Goal: Task Accomplishment & Management: Manage account settings

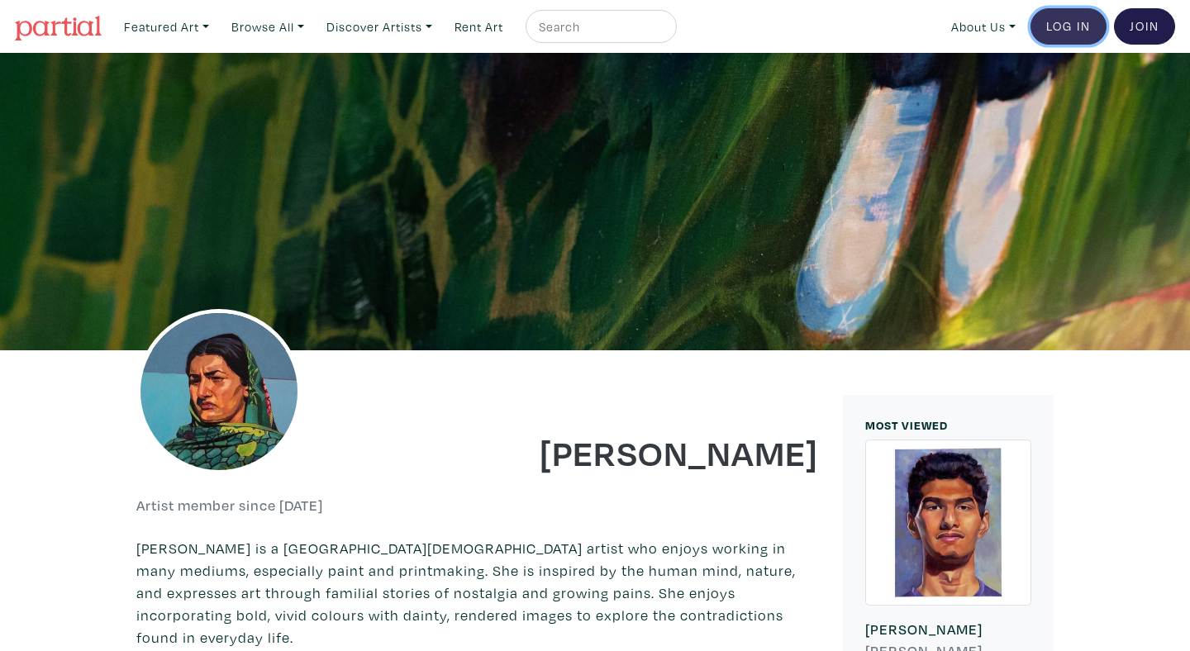
click at [1069, 19] on link "Log In" at bounding box center [1069, 26] width 76 height 36
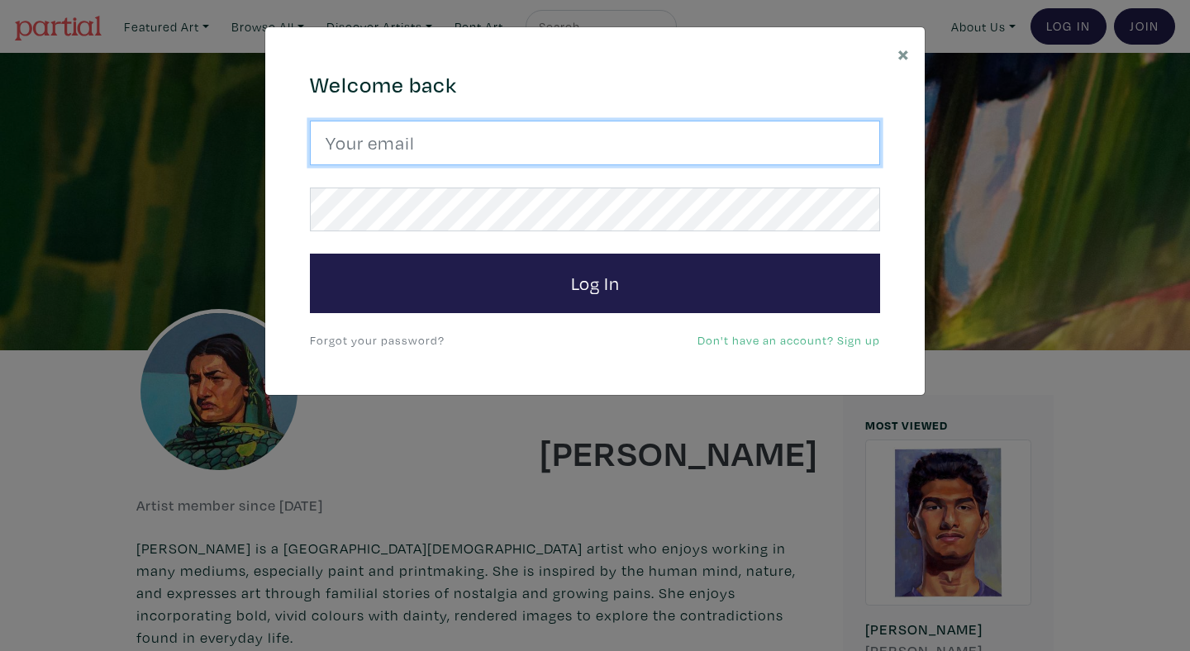
click at [582, 142] on input "email" at bounding box center [595, 143] width 570 height 45
type input "anoomub45@gmail.com"
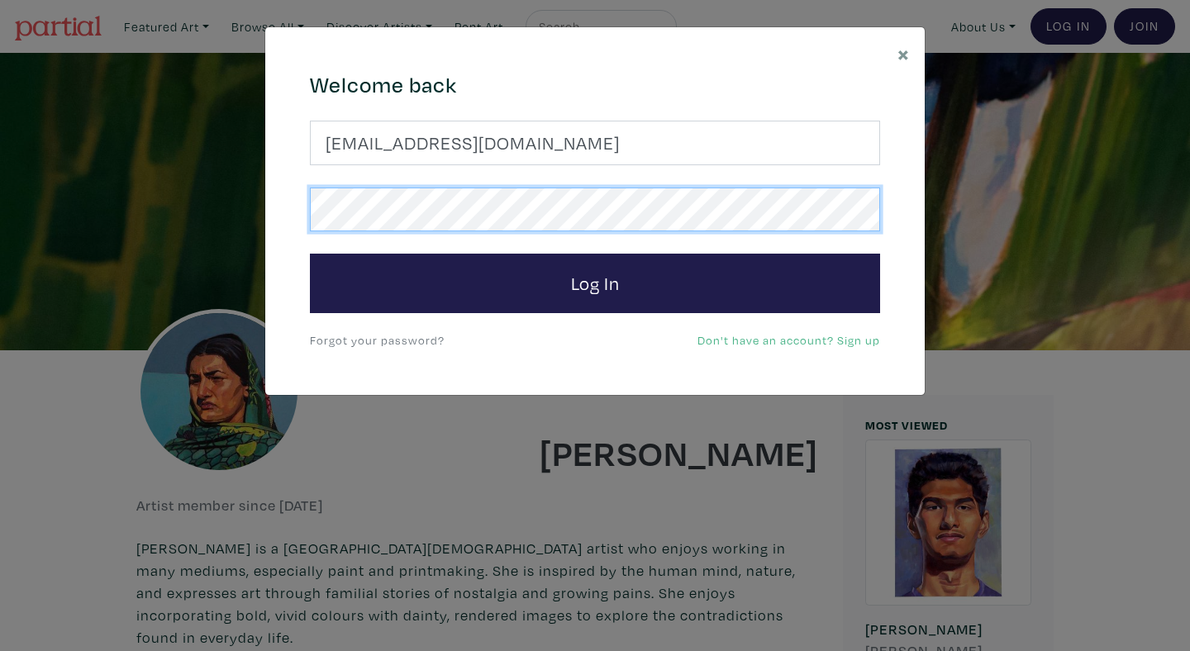
click at [310, 254] on button "Log In" at bounding box center [595, 284] width 570 height 60
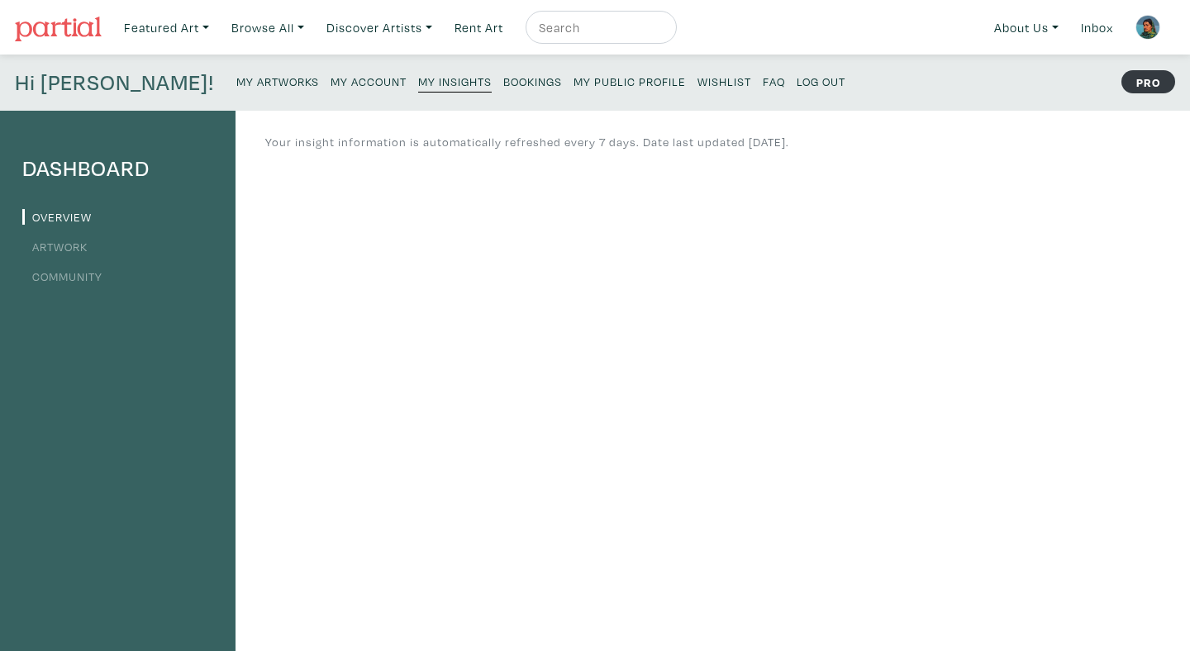
click at [503, 79] on small "Bookings" at bounding box center [532, 82] width 59 height 16
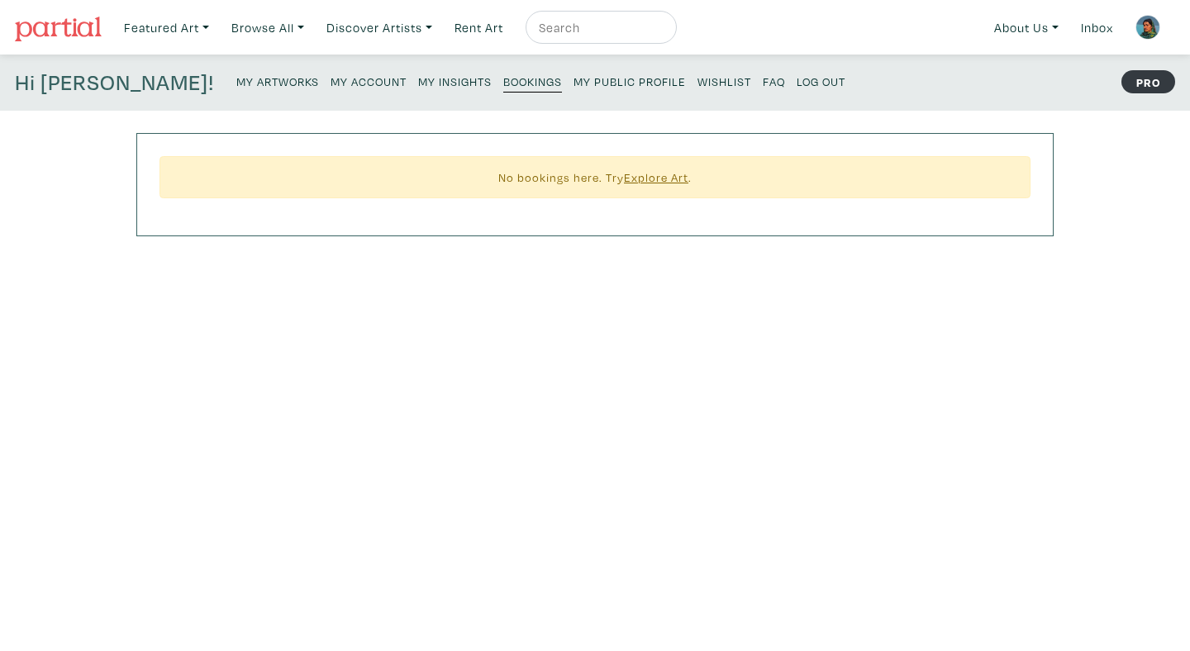
click at [418, 83] on small "My Insights" at bounding box center [455, 82] width 74 height 16
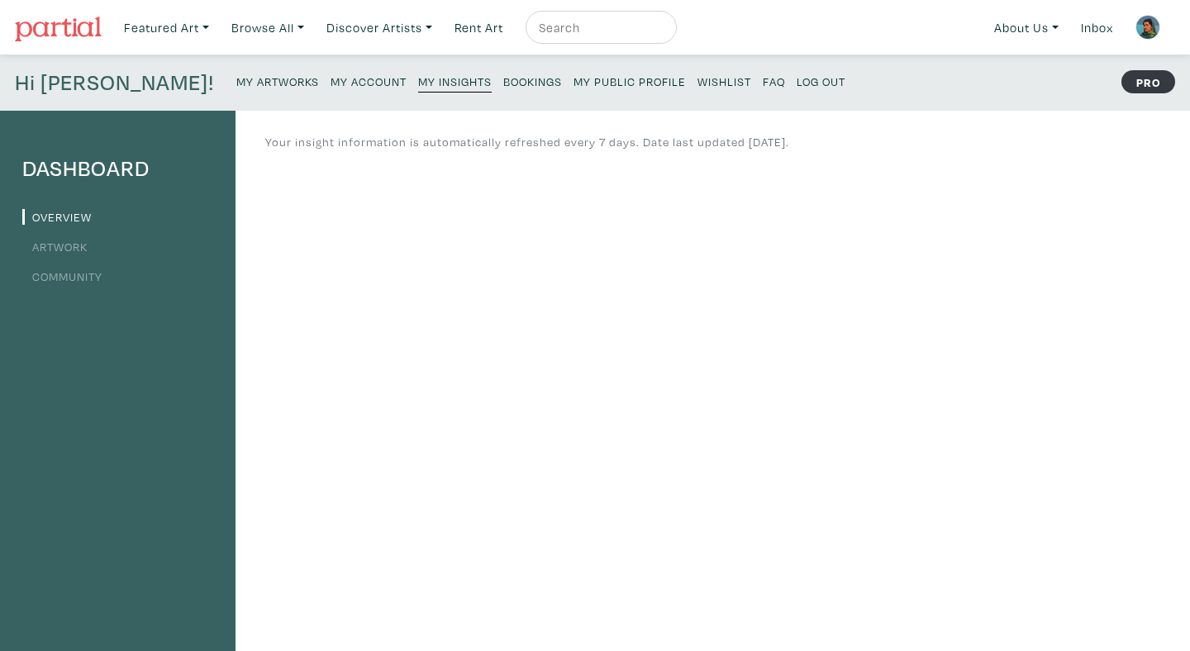
click at [236, 77] on small "My Artworks" at bounding box center [277, 82] width 83 height 16
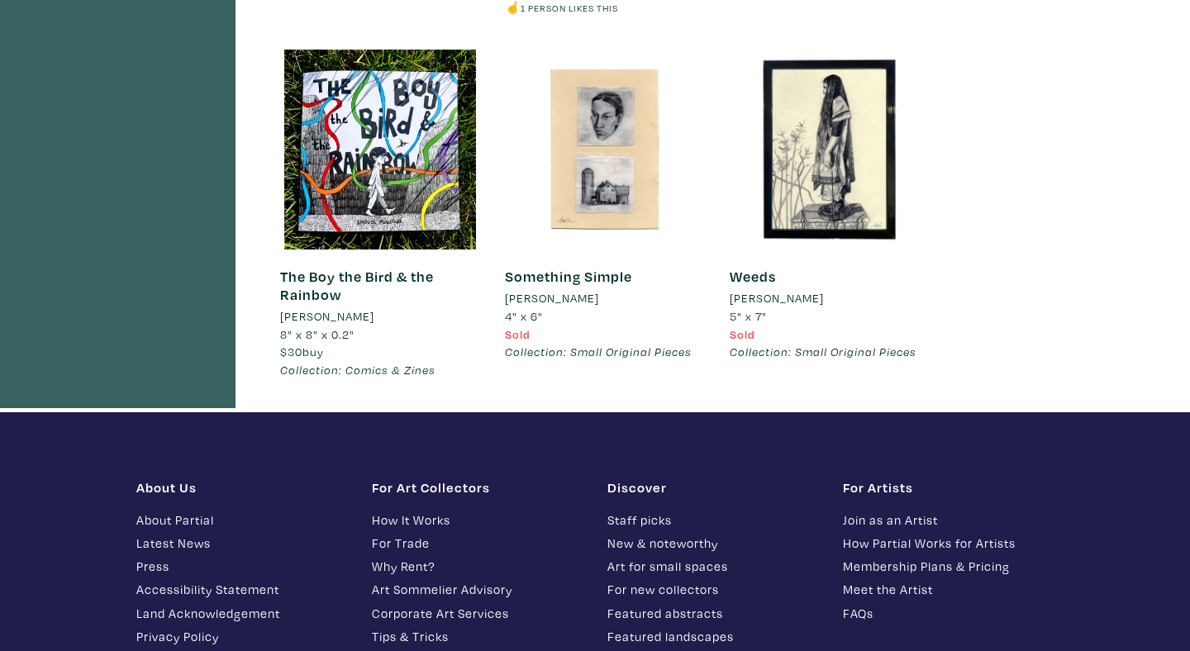
scroll to position [3683, 0]
